Goal: Task Accomplishment & Management: Complete application form

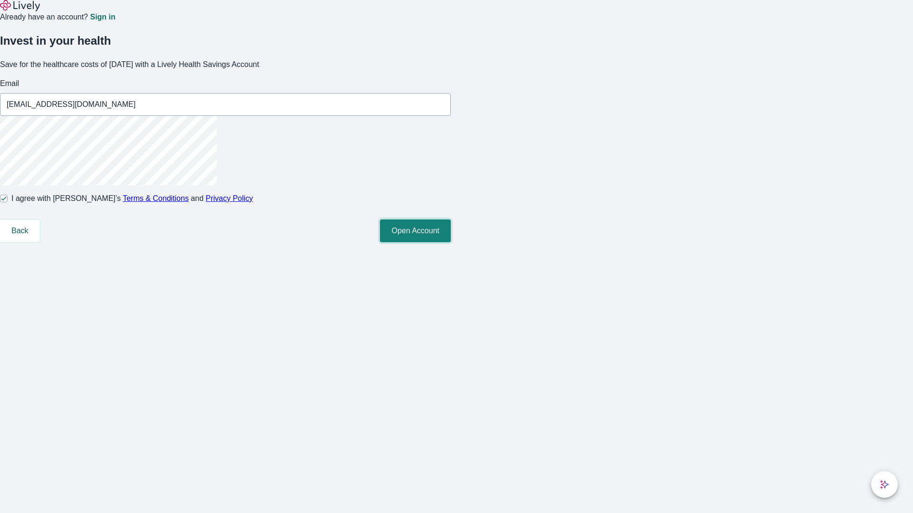
click at [451, 242] on button "Open Account" at bounding box center [415, 231] width 71 height 23
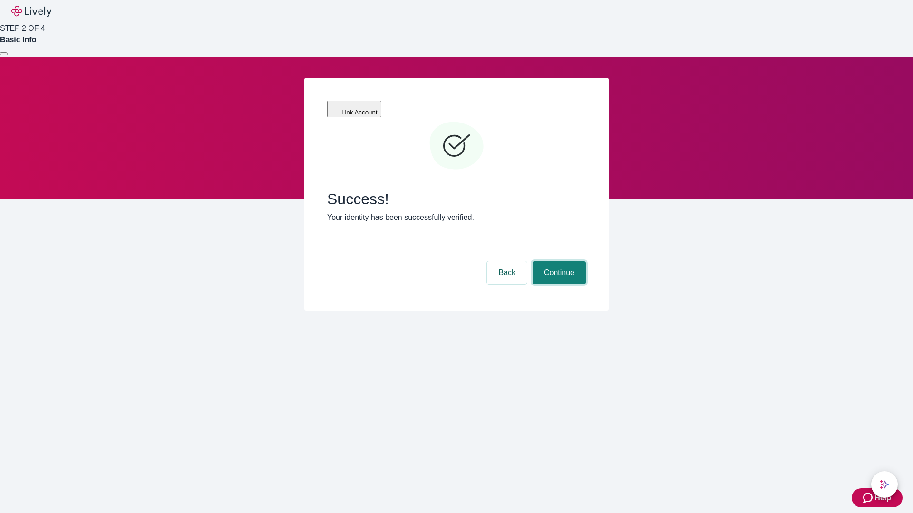
click at [558, 261] on button "Continue" at bounding box center [558, 272] width 53 height 23
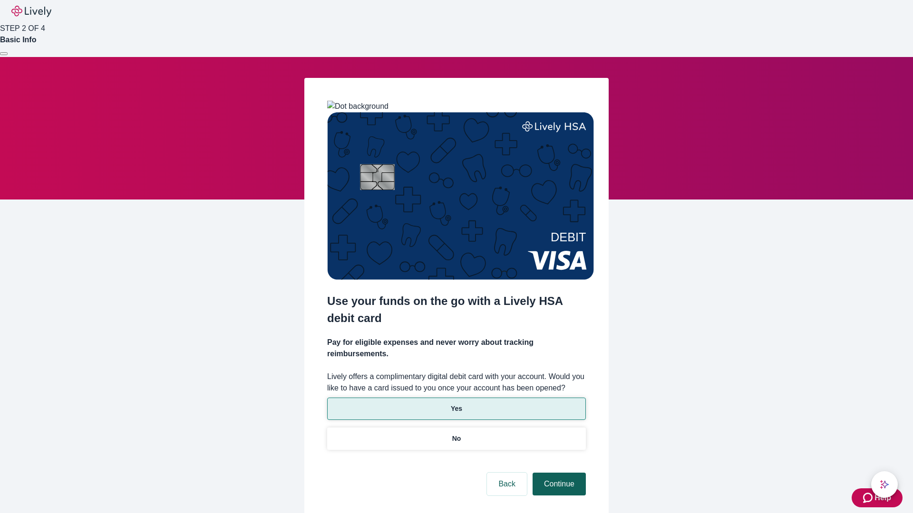
click at [456, 404] on p "Yes" at bounding box center [456, 409] width 11 height 10
click at [558, 473] on button "Continue" at bounding box center [558, 484] width 53 height 23
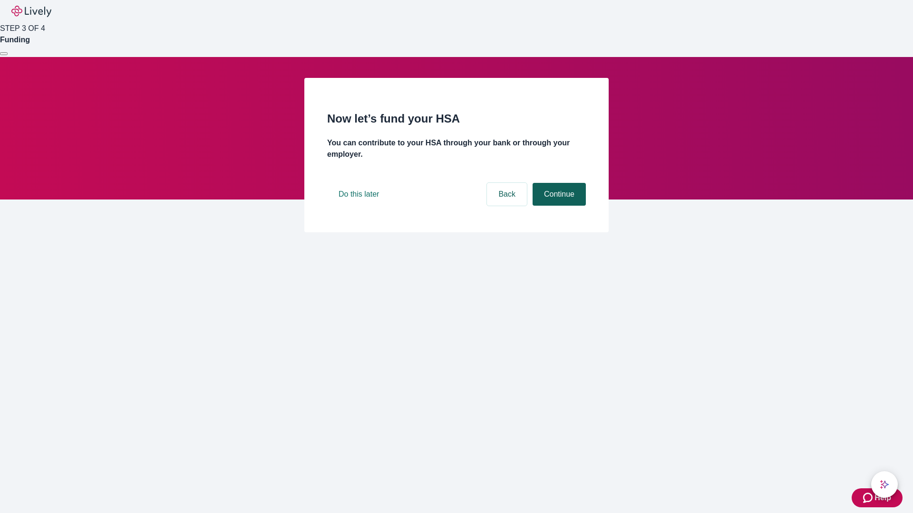
click at [558, 206] on button "Continue" at bounding box center [558, 194] width 53 height 23
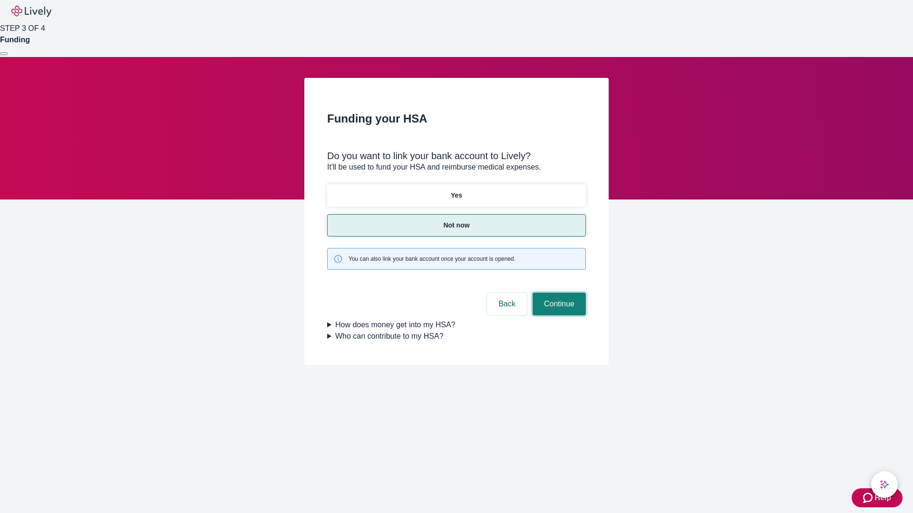
click at [558, 293] on button "Continue" at bounding box center [558, 304] width 53 height 23
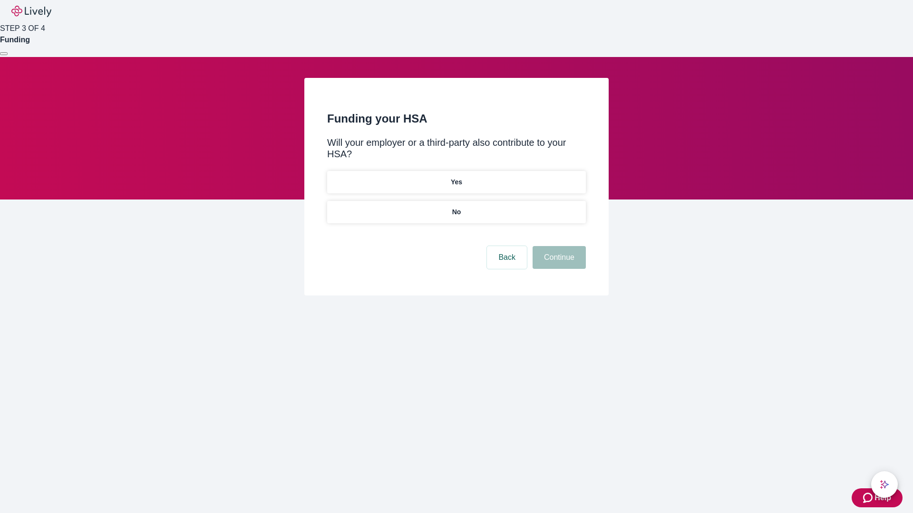
click at [456, 207] on p "No" at bounding box center [456, 212] width 9 height 10
click at [558, 246] on button "Continue" at bounding box center [558, 257] width 53 height 23
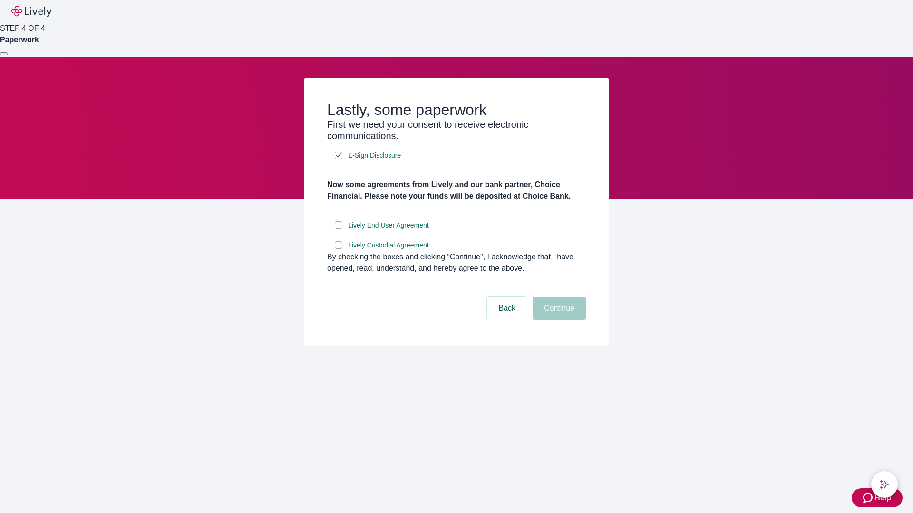
click at [338, 229] on input "Lively End User Agreement" at bounding box center [339, 226] width 8 height 8
checkbox input "true"
click at [338, 249] on input "Lively Custodial Agreement" at bounding box center [339, 245] width 8 height 8
checkbox input "true"
click at [558, 320] on button "Continue" at bounding box center [558, 308] width 53 height 23
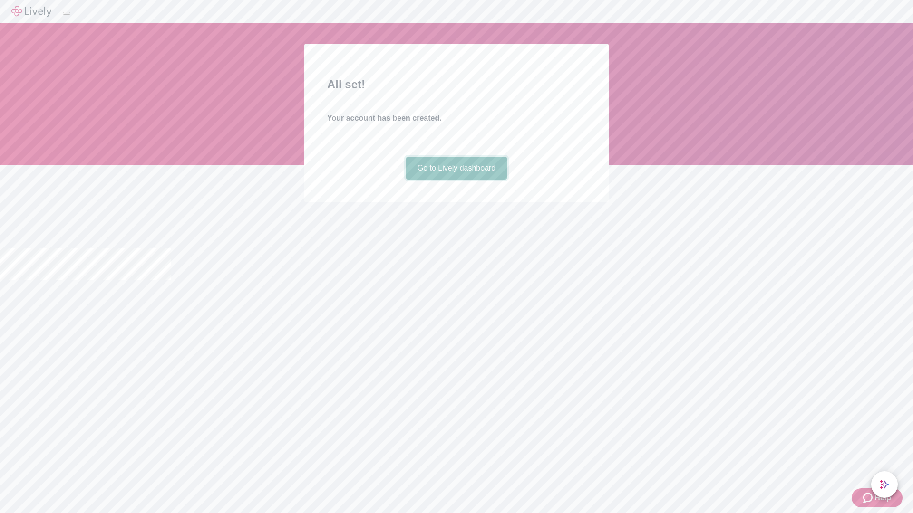
click at [456, 180] on link "Go to Lively dashboard" at bounding box center [456, 168] width 101 height 23
